Goal: Contribute content: Add original content to the website for others to see

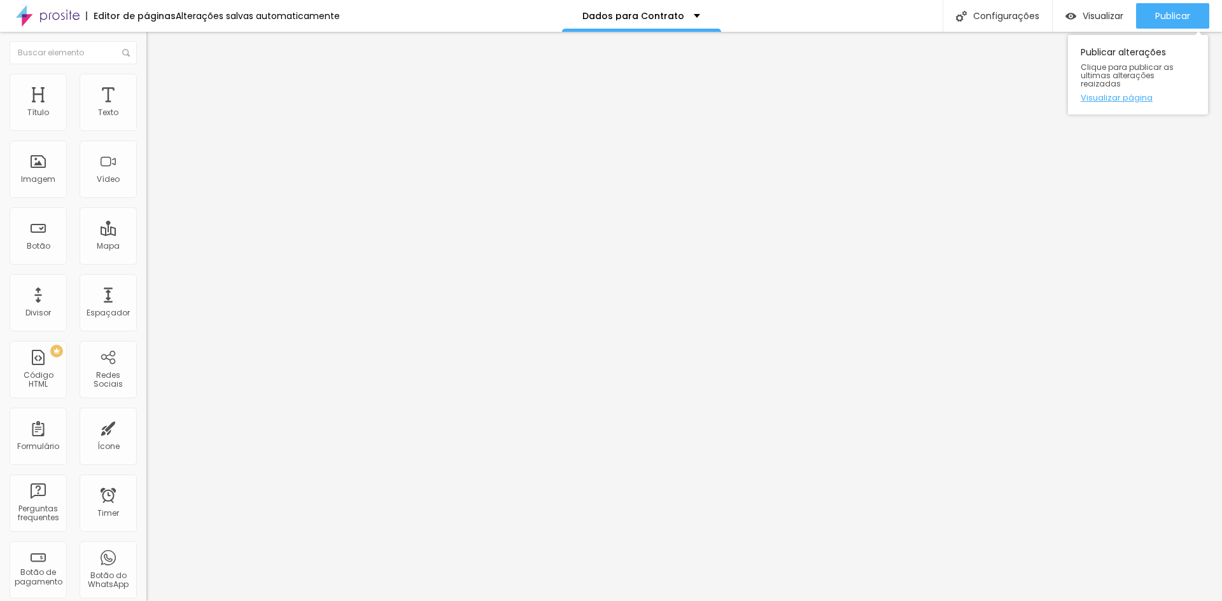
click at [1146, 94] on link "Visualizar página" at bounding box center [1138, 98] width 115 height 8
click at [146, 87] on li "Avançado" at bounding box center [219, 93] width 146 height 13
click at [146, 490] on div at bounding box center [219, 490] width 146 height 0
click at [1165, 19] on span "Publicar" at bounding box center [1172, 16] width 35 height 10
click at [158, 90] on span "Avançado" at bounding box center [179, 95] width 42 height 11
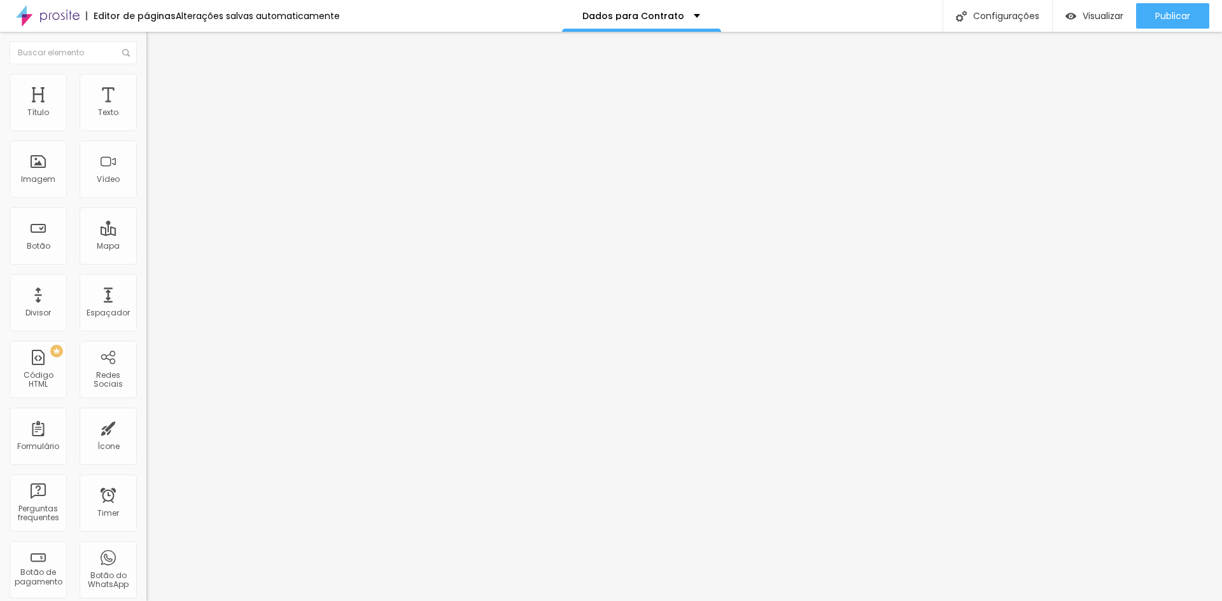
click at [146, 563] on div at bounding box center [219, 563] width 146 height 0
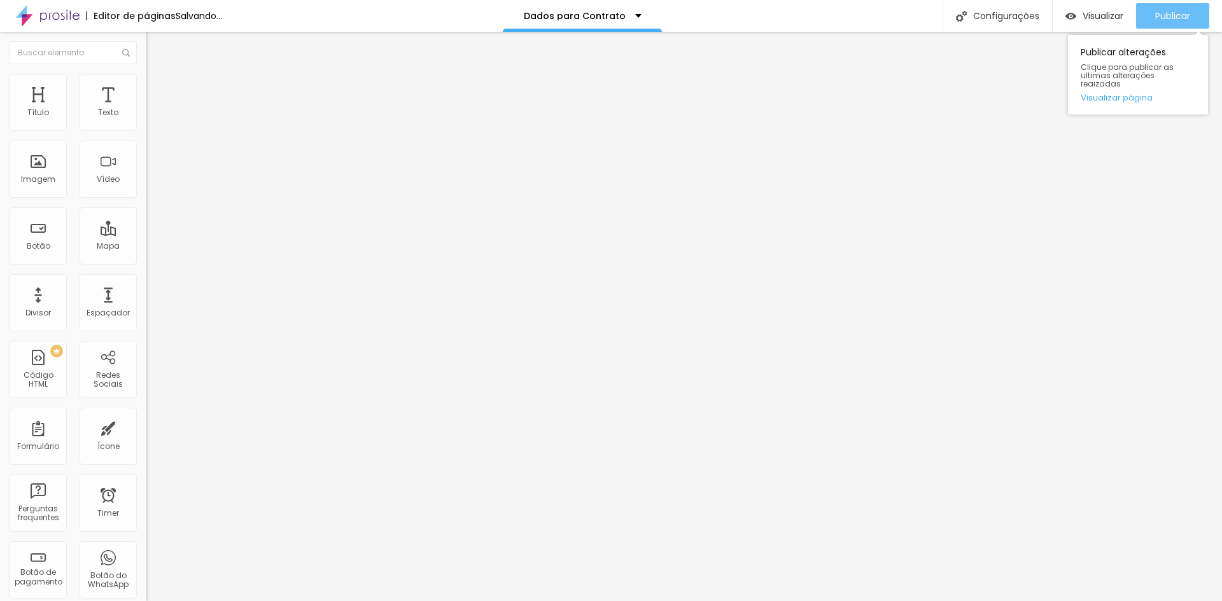
click at [1167, 17] on span "Publicar" at bounding box center [1172, 16] width 35 height 10
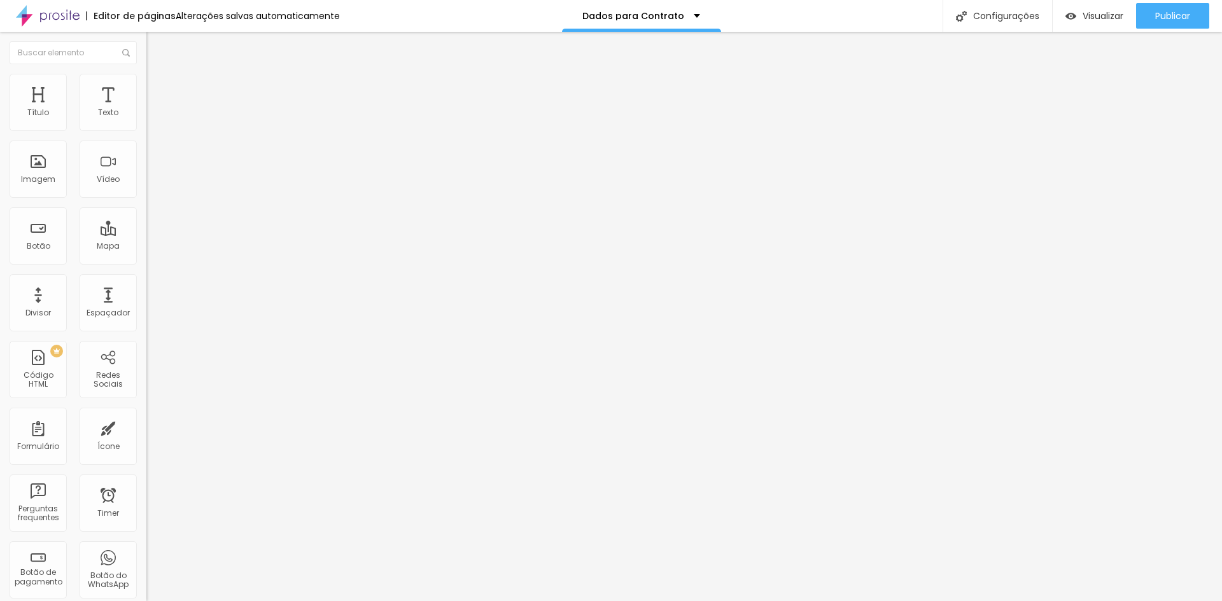
click at [146, 87] on li "Avançado" at bounding box center [219, 93] width 146 height 13
drag, startPoint x: 27, startPoint y: 335, endPoint x: 99, endPoint y: 335, distance: 71.9
click at [146, 555] on li "Desktop" at bounding box center [219, 559] width 146 height 8
drag, startPoint x: 83, startPoint y: 76, endPoint x: 108, endPoint y: 78, distance: 24.3
click at [146, 76] on ul "Conteúdo Estilo Avançado" at bounding box center [219, 80] width 146 height 38
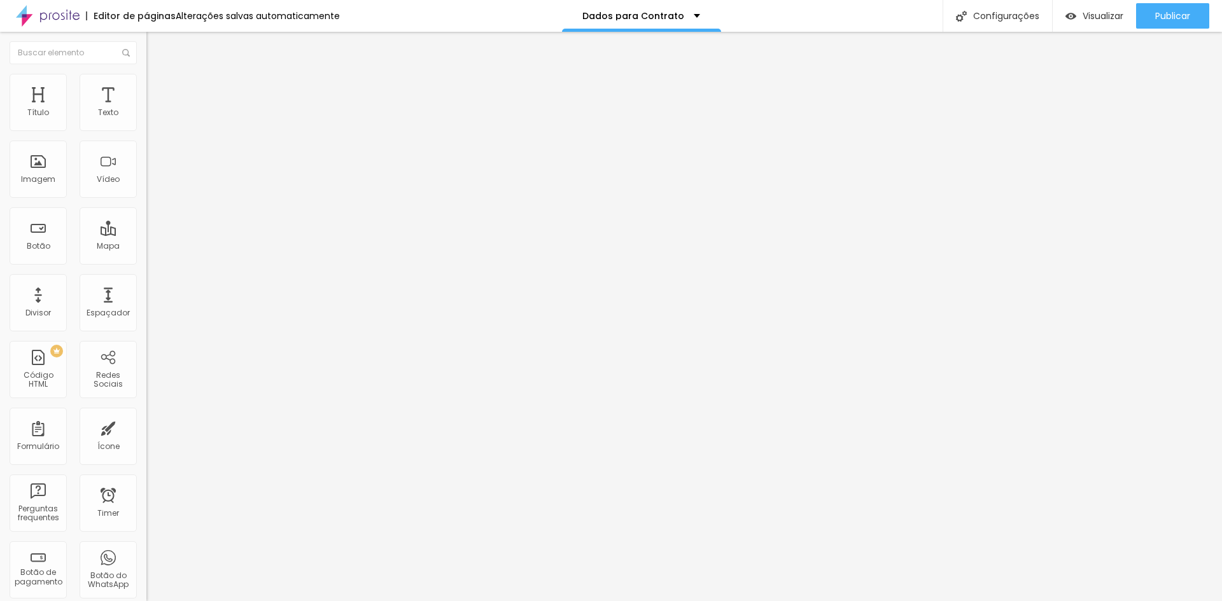
click at [146, 87] on li "Avançado" at bounding box center [219, 93] width 146 height 13
click at [1131, 94] on link "Visualizar página" at bounding box center [1138, 98] width 115 height 8
